Goal: Transaction & Acquisition: Purchase product/service

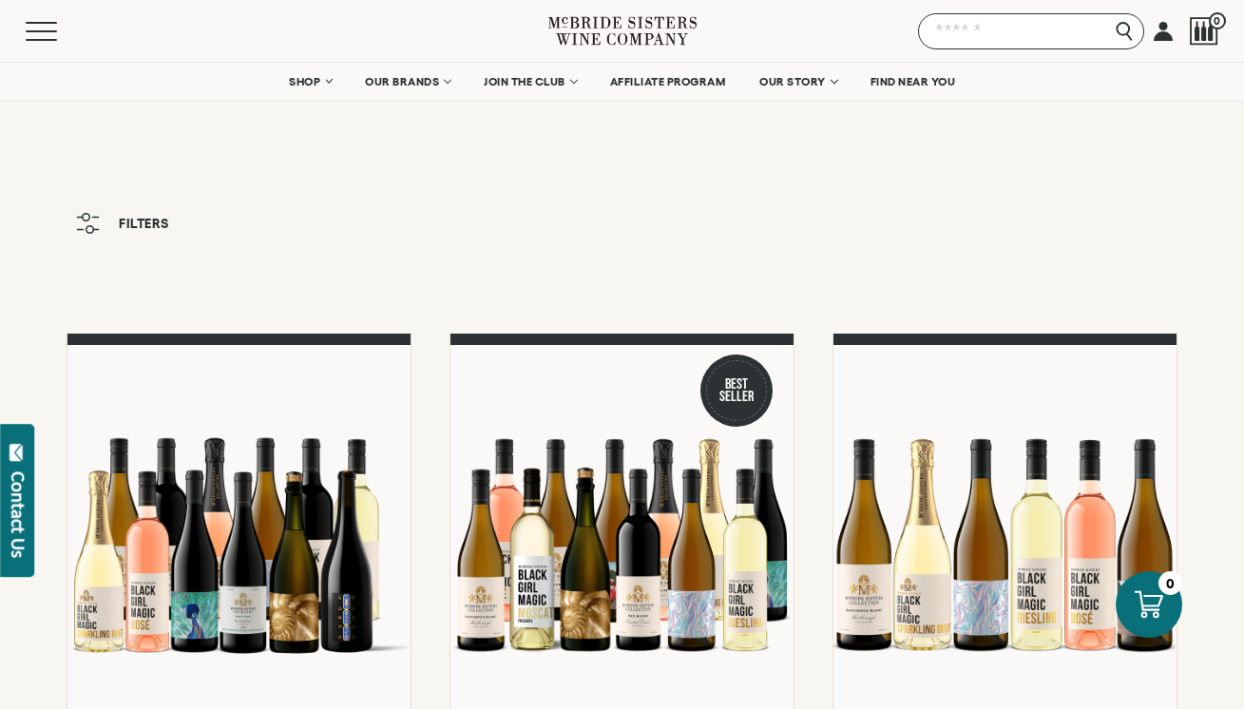
click at [1131, 35] on input "Search" at bounding box center [1031, 31] width 226 height 36
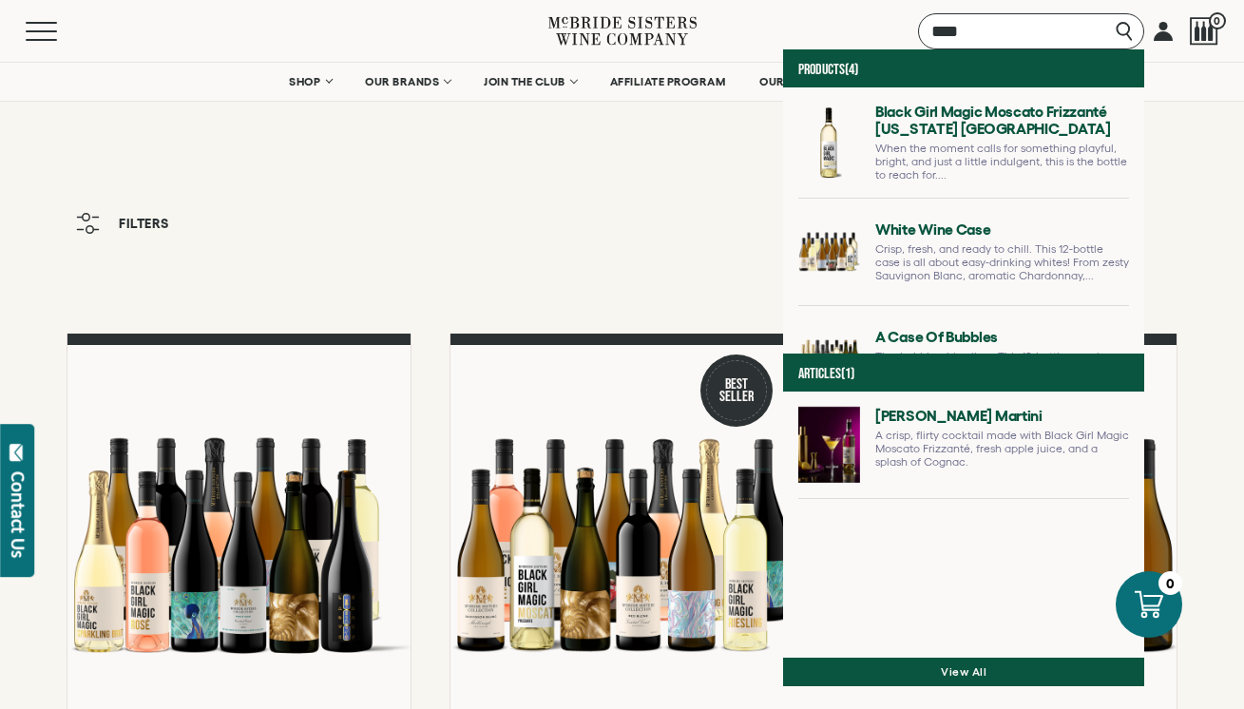
type input "****"
drag, startPoint x: 1131, startPoint y: 35, endPoint x: 748, endPoint y: 132, distance: 395.0
click at [798, 132] on link at bounding box center [963, 150] width 331 height 95
click at [798, 115] on link at bounding box center [963, 150] width 331 height 95
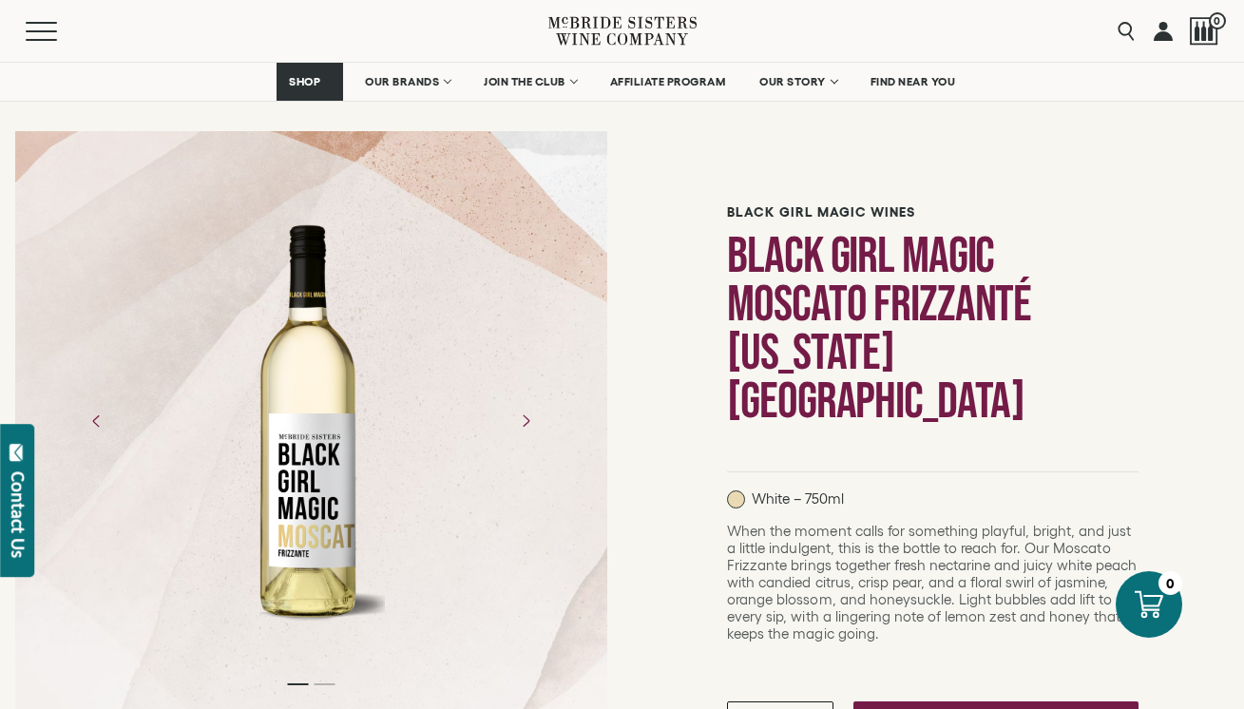
scroll to position [384, 0]
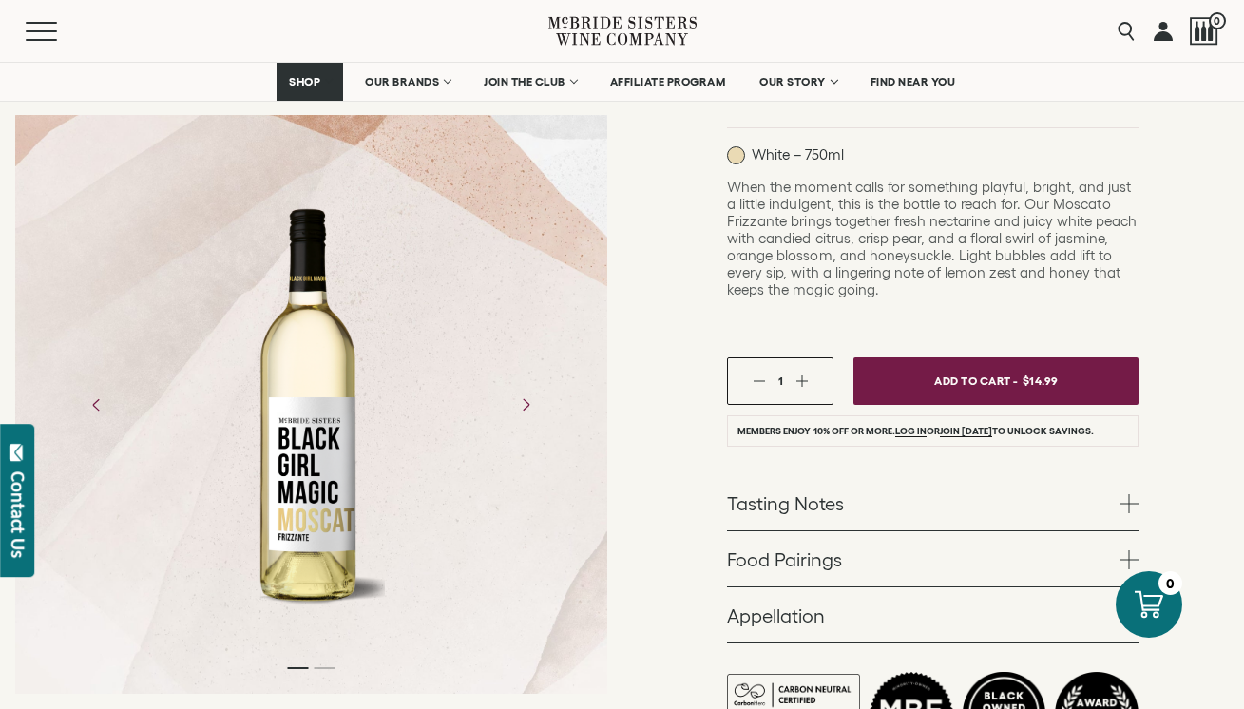
click at [1038, 367] on span "$14.99" at bounding box center [1040, 381] width 36 height 28
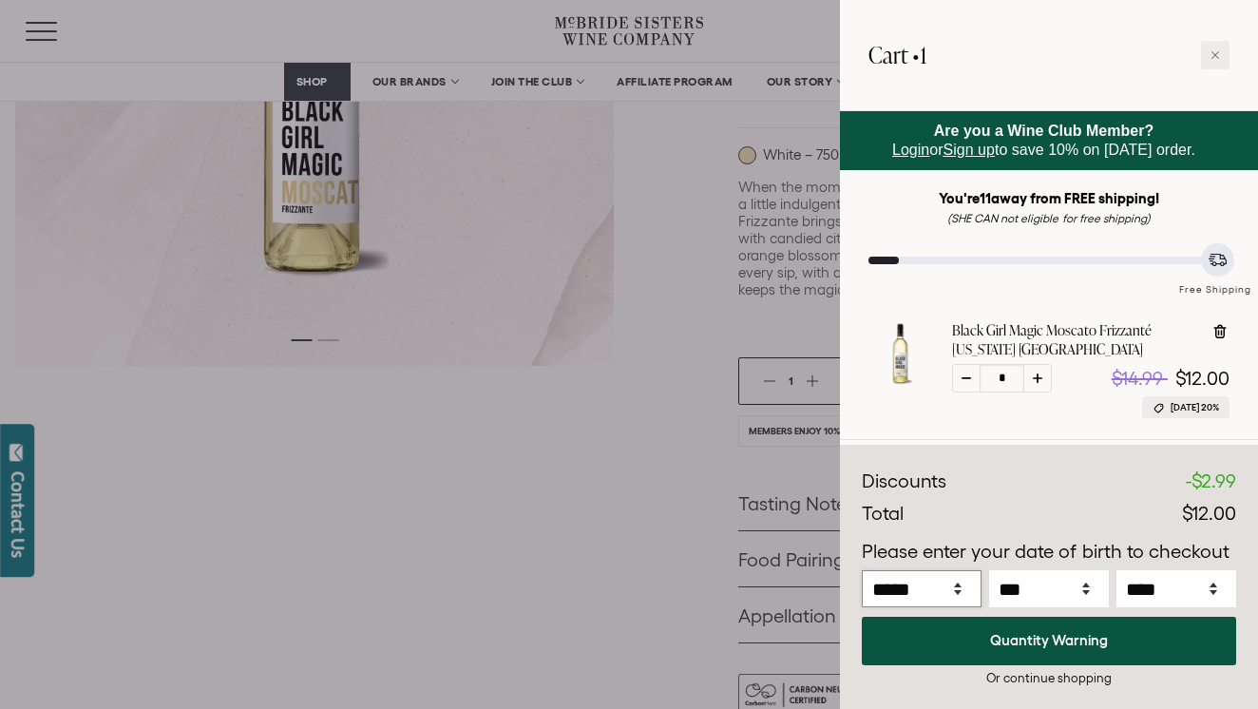
select select "*"
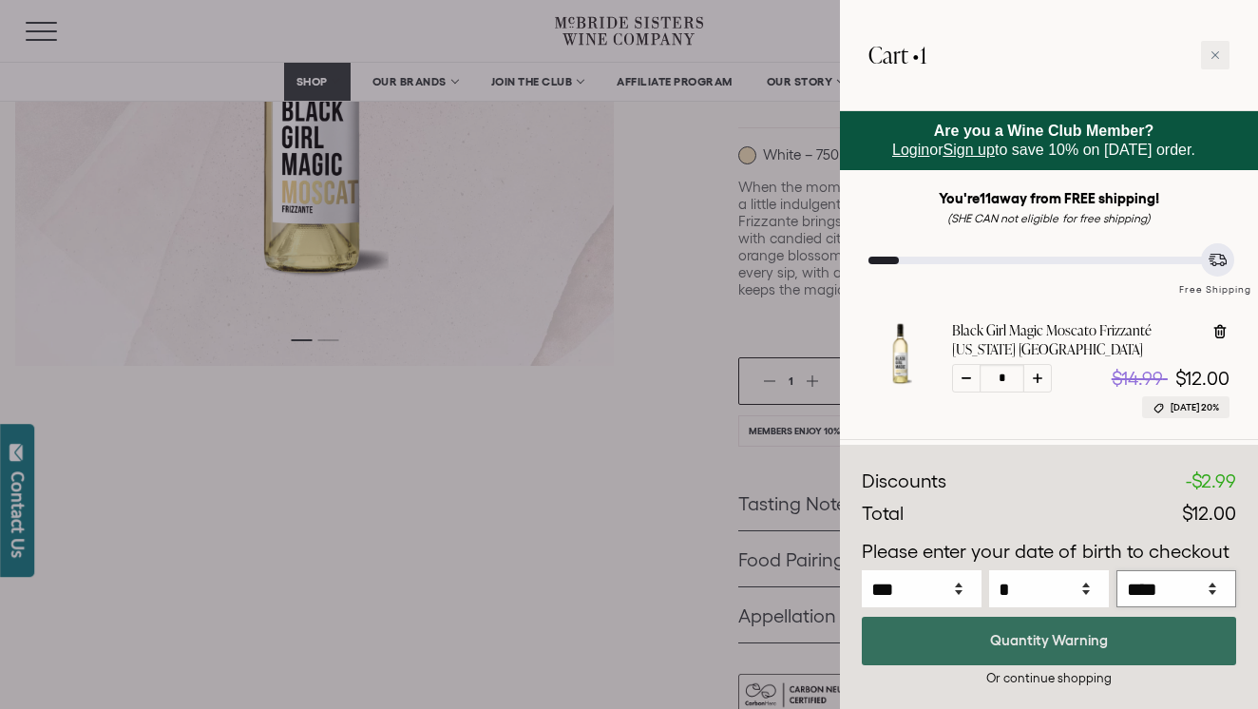
select select "****"
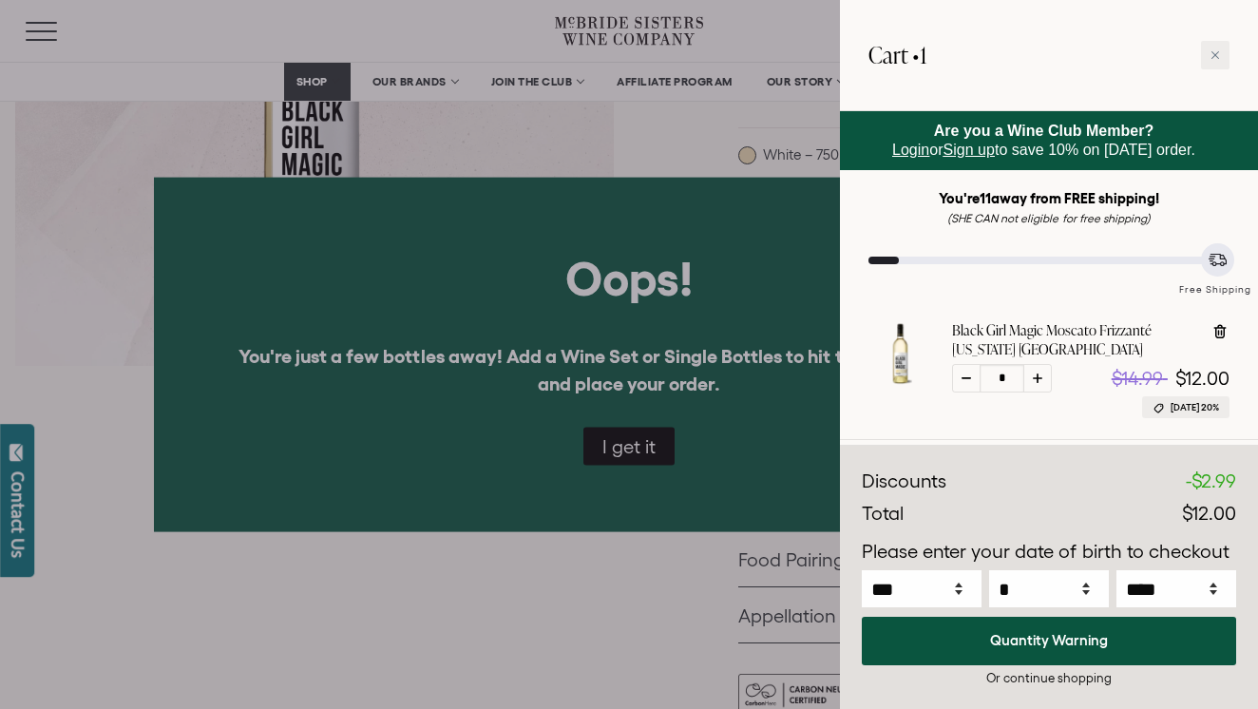
click at [640, 448] on div at bounding box center [629, 354] width 1258 height 709
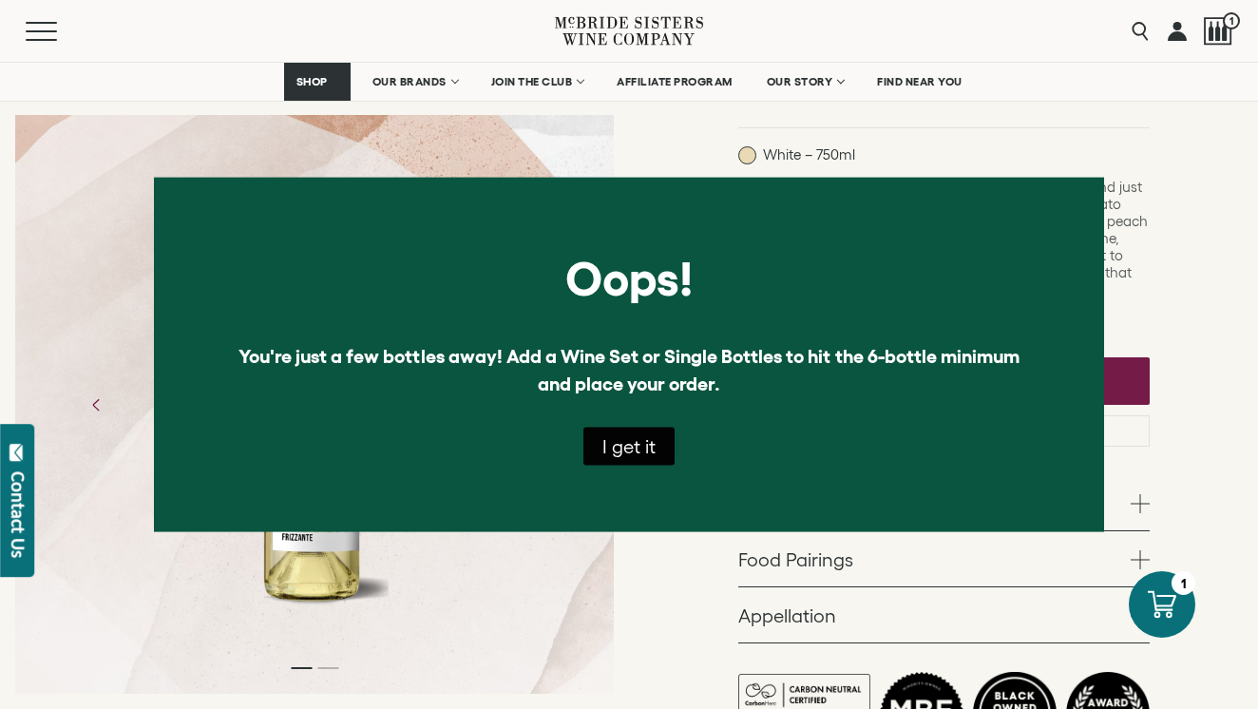
click at [657, 438] on button "I get it" at bounding box center [628, 446] width 91 height 38
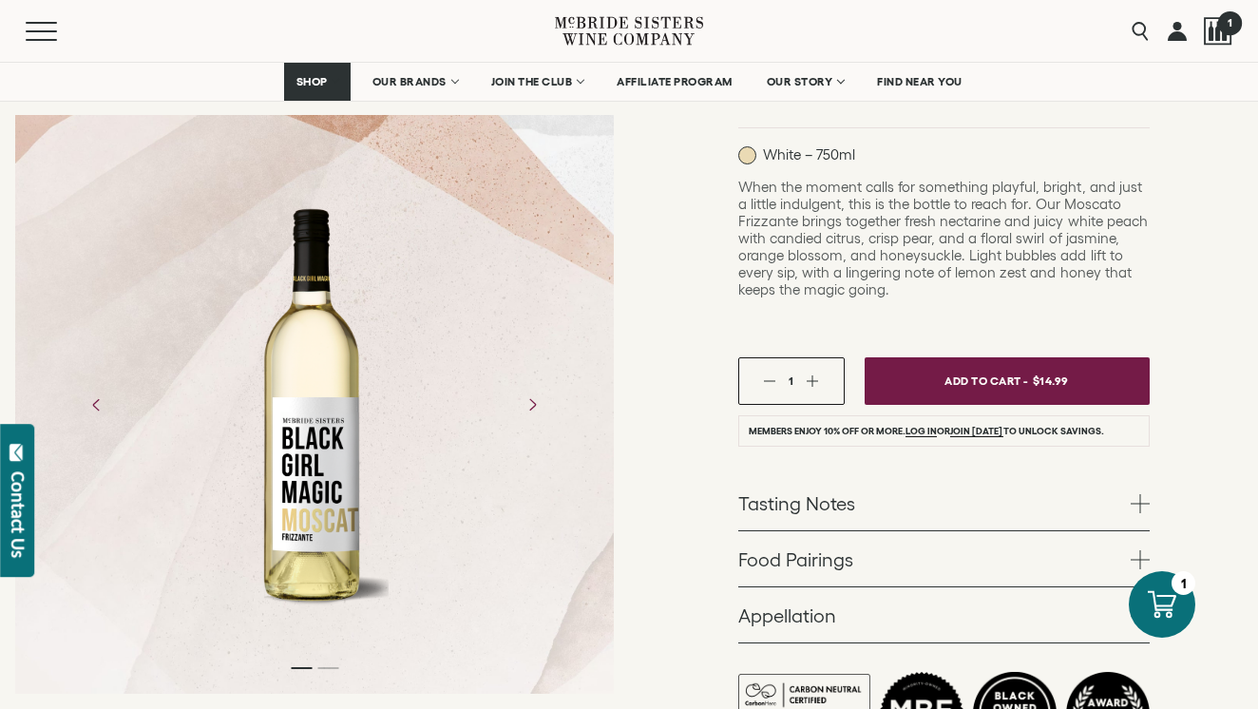
click at [1218, 37] on div at bounding box center [1218, 31] width 29 height 29
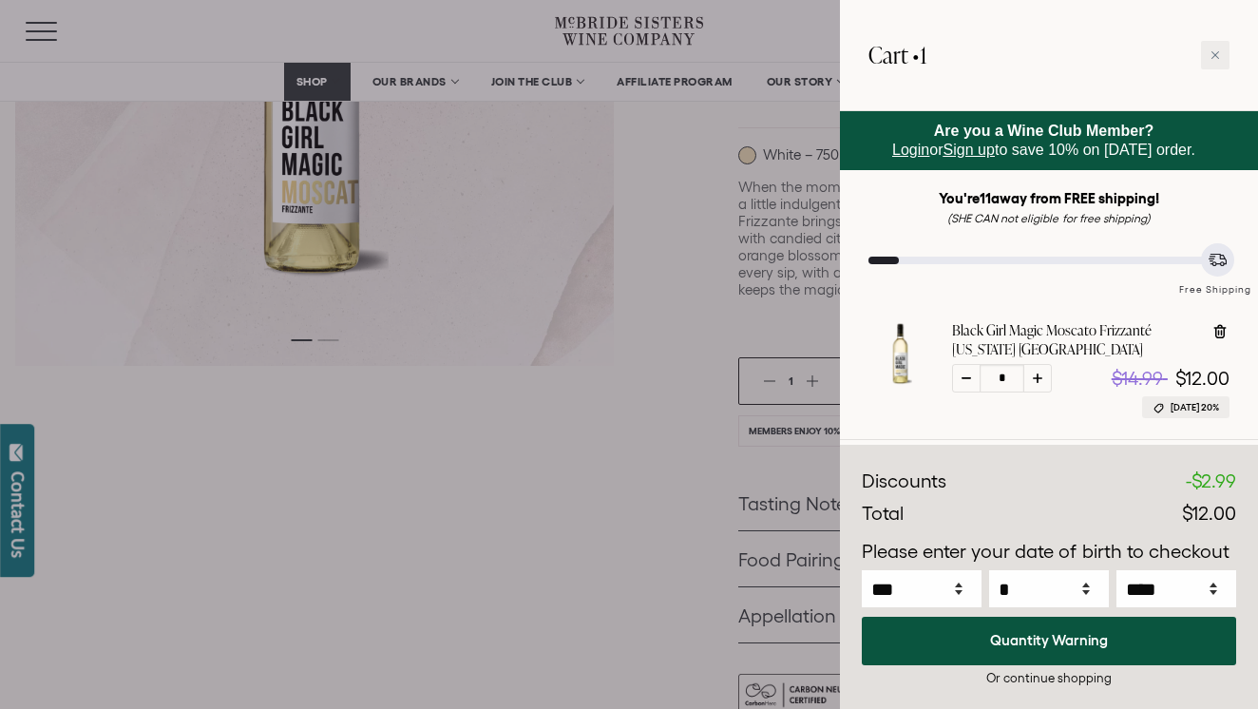
click at [1222, 333] on icon at bounding box center [1222, 333] width 2 height 6
type input "*"
select select "****"
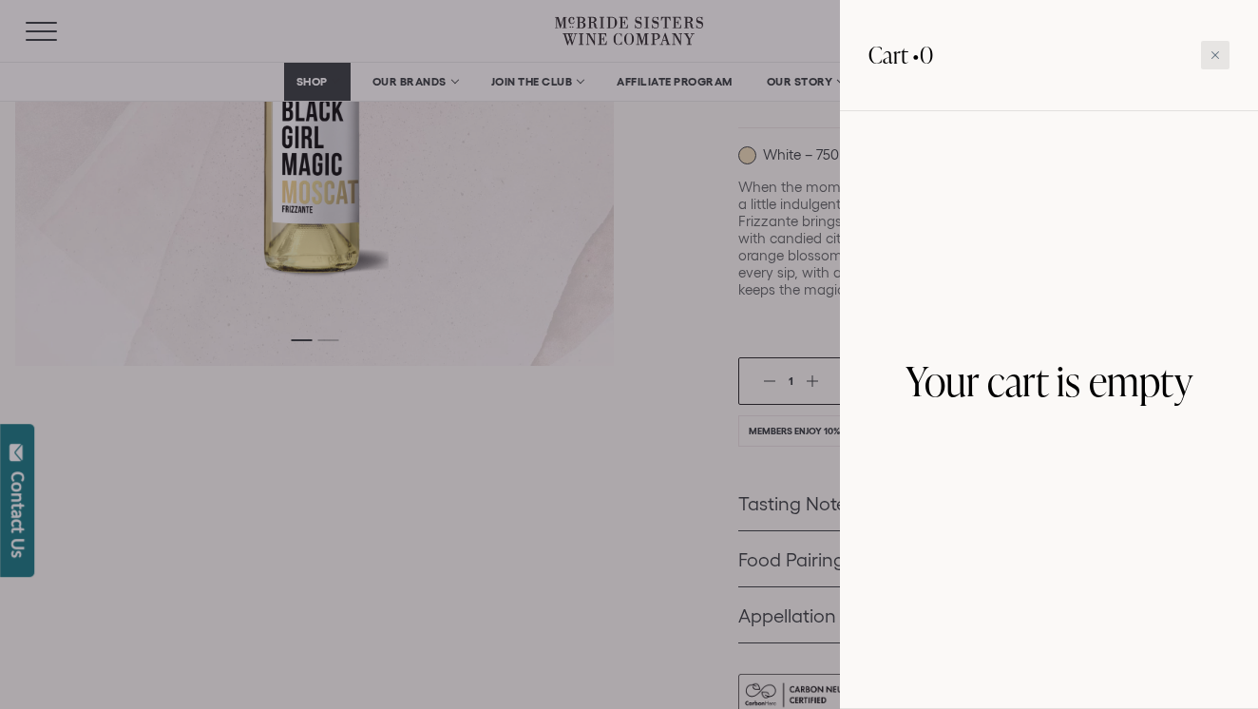
click at [1222, 61] on div at bounding box center [1215, 55] width 29 height 29
